Goal: Task Accomplishment & Management: Use online tool/utility

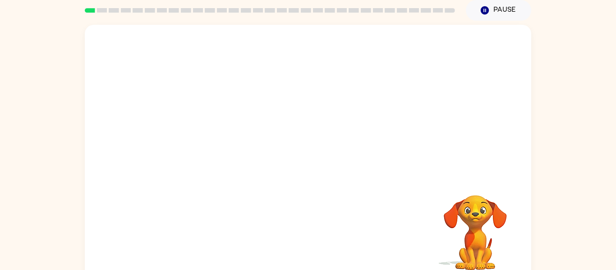
scroll to position [36, 0]
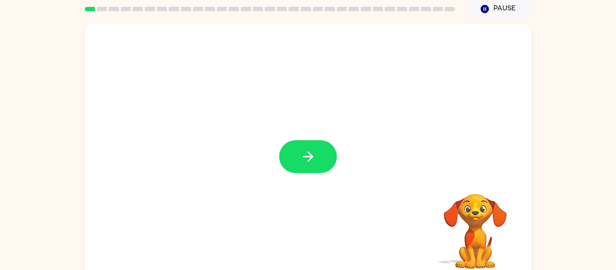
click at [323, 132] on div at bounding box center [308, 152] width 447 height 258
click at [323, 151] on button "button" at bounding box center [308, 156] width 58 height 33
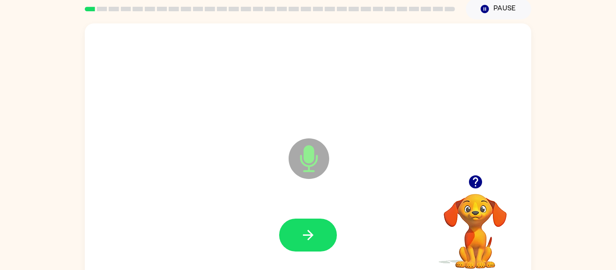
click at [312, 148] on icon "Microphone The Microphone is here when it is your turn to talk" at bounding box center [353, 170] width 135 height 68
click at [473, 183] on icon "button" at bounding box center [475, 181] width 13 height 13
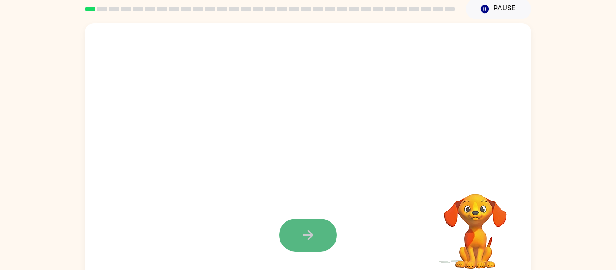
click at [289, 243] on button "button" at bounding box center [308, 235] width 58 height 33
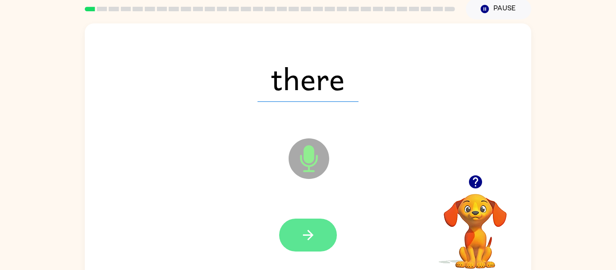
click at [297, 235] on button "button" at bounding box center [308, 235] width 58 height 33
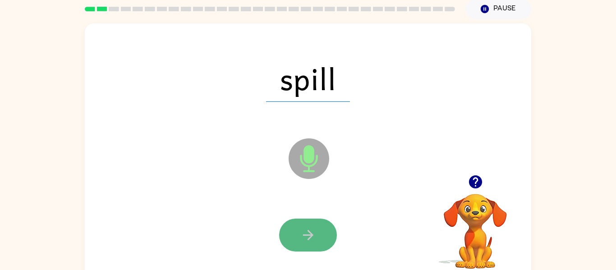
click at [311, 237] on icon "button" at bounding box center [308, 235] width 16 height 16
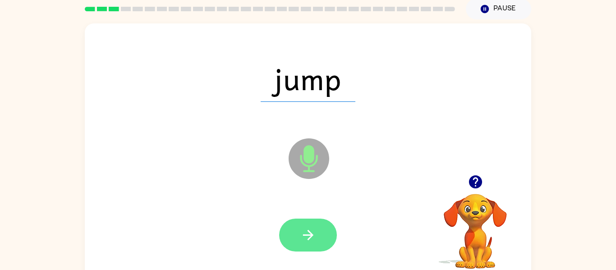
click at [310, 226] on button "button" at bounding box center [308, 235] width 58 height 33
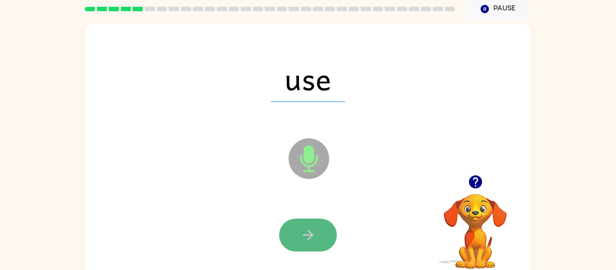
click at [310, 226] on button "button" at bounding box center [308, 235] width 58 height 33
click at [310, 225] on button "button" at bounding box center [308, 235] width 58 height 33
